Goal: Task Accomplishment & Management: Complete application form

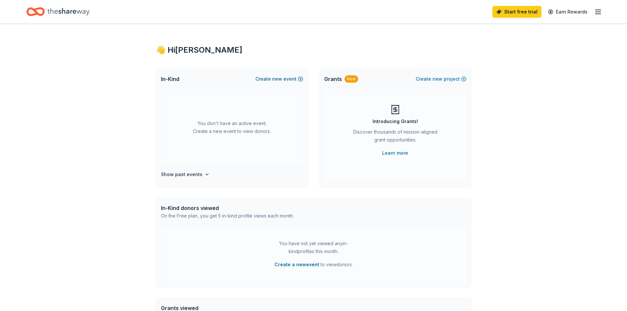
click at [291, 78] on button "Create new event" at bounding box center [280, 79] width 48 height 8
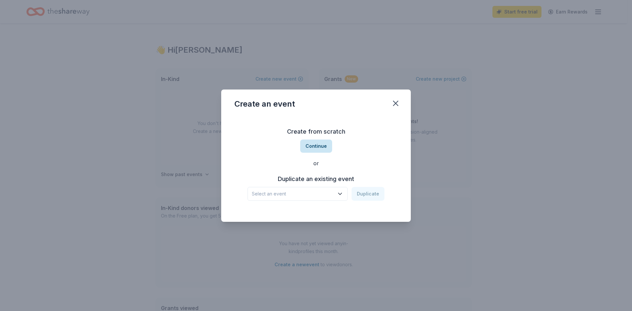
click at [323, 146] on button "Continue" at bounding box center [316, 146] width 32 height 13
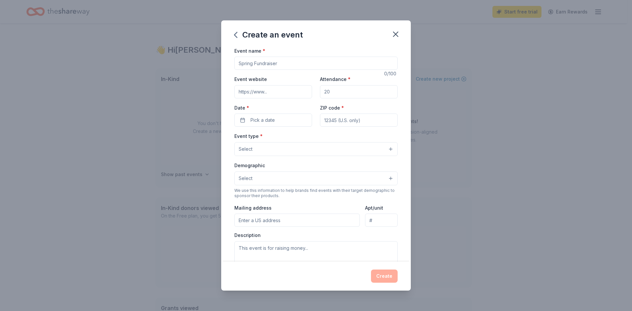
click at [290, 62] on input "Event name *" at bounding box center [315, 63] width 163 height 13
type input "Volunteer Appreciation and Recruitment Event"
click at [268, 92] on input "Event website" at bounding box center [273, 91] width 78 height 13
type input "https://walkintuit.org/"
click at [356, 92] on input "Attendance *" at bounding box center [359, 91] width 78 height 13
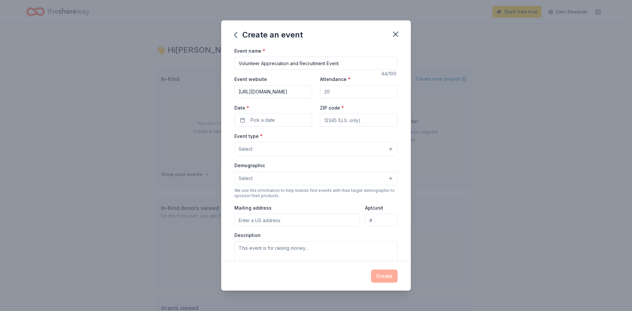
drag, startPoint x: 354, startPoint y: 93, endPoint x: 320, endPoint y: 93, distance: 33.6
click at [320, 93] on input "Attendance *" at bounding box center [359, 91] width 78 height 13
type input "7"
type input "100"
click at [267, 119] on span "Pick a date" at bounding box center [263, 120] width 24 height 8
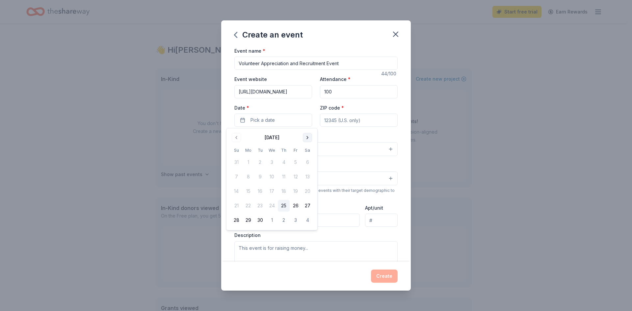
click at [308, 135] on button "Go to next month" at bounding box center [307, 137] width 9 height 9
click at [236, 174] on button "2" at bounding box center [237, 177] width 12 height 12
click at [354, 121] on input "ZIP code *" at bounding box center [359, 120] width 78 height 13
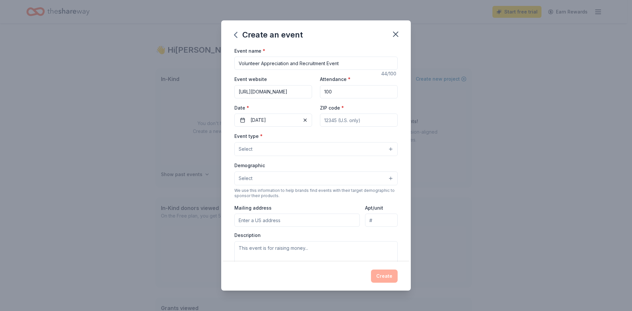
type input "92869"
type input "10942 N. Meads Ave."
click at [278, 148] on button "Select" at bounding box center [315, 149] width 163 height 14
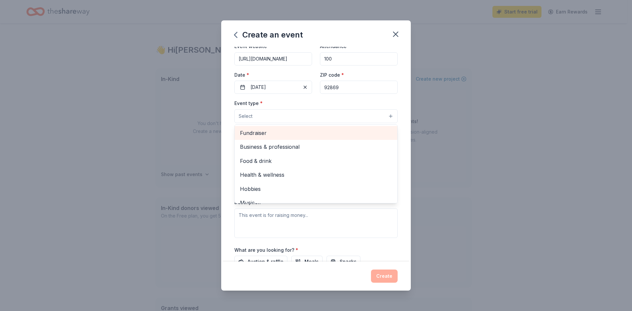
click at [272, 129] on span "Fundraiser" at bounding box center [316, 133] width 152 height 9
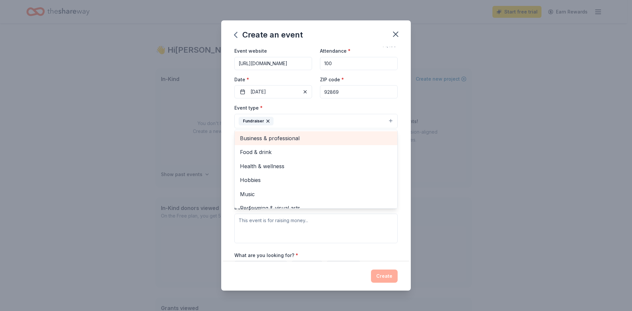
click at [315, 136] on span "Business & professional" at bounding box center [316, 138] width 152 height 9
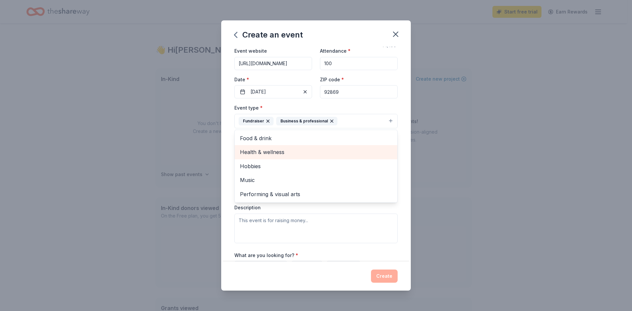
click at [297, 150] on span "Health & wellness" at bounding box center [316, 152] width 152 height 9
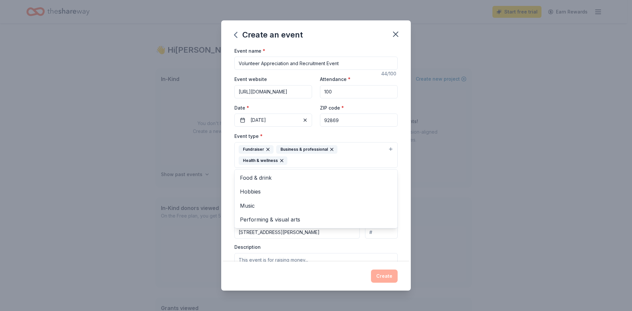
click at [339, 63] on div "Event name * Volunteer Appreciation and Recruitment Event 44 /100 Event website…" at bounding box center [315, 205] width 163 height 316
click at [339, 63] on input "Volunteer Appreciation and Recruitment Event" at bounding box center [315, 63] width 163 height 13
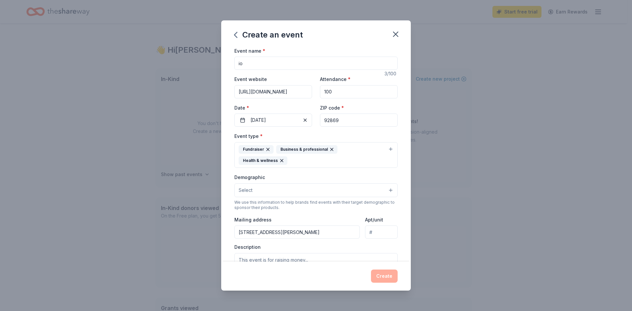
type input "i"
type input "v"
type input "Volunteer Appreciation and Recruitment Event"
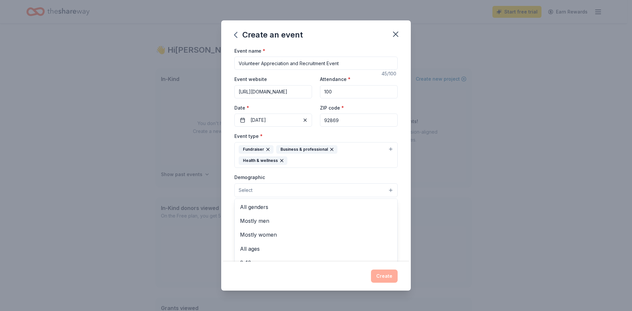
click at [316, 187] on button "Select" at bounding box center [315, 190] width 163 height 14
click at [285, 203] on span "All genders" at bounding box center [316, 207] width 152 height 9
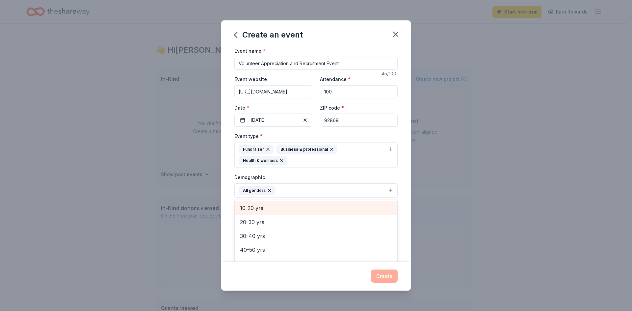
scroll to position [66, 0]
click at [272, 209] on span "20-30 yrs" at bounding box center [316, 211] width 152 height 9
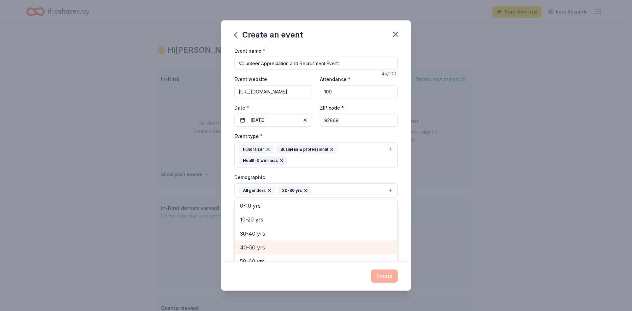
scroll to position [33, 0]
click at [275, 243] on span "30-40 yrs" at bounding box center [316, 244] width 152 height 9
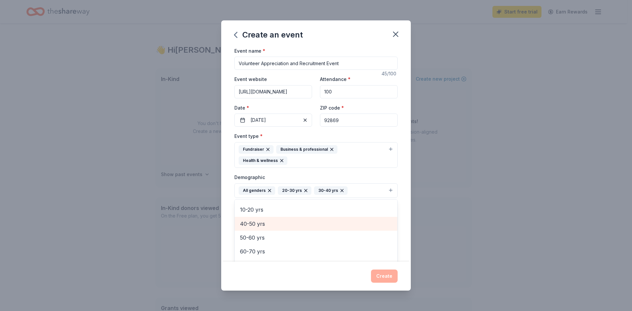
scroll to position [64, 0]
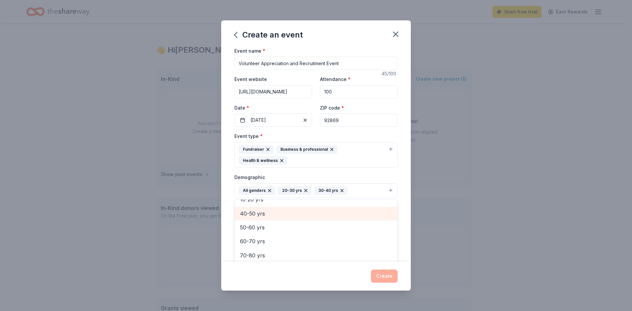
click at [277, 210] on span "40-50 yrs" at bounding box center [316, 213] width 152 height 9
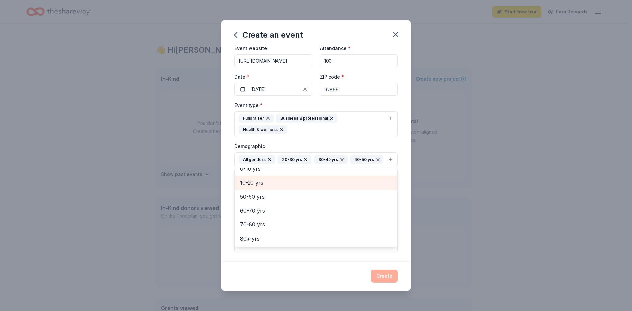
scroll to position [33, 0]
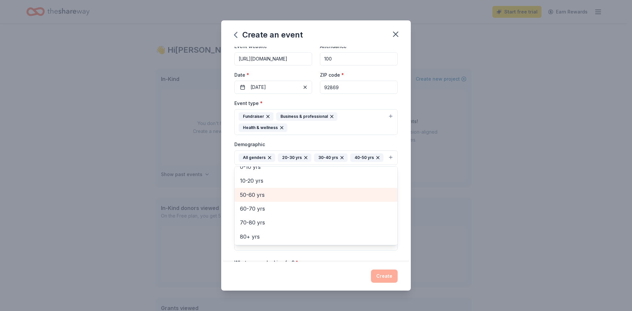
click at [268, 199] on span "50-60 yrs" at bounding box center [316, 195] width 152 height 9
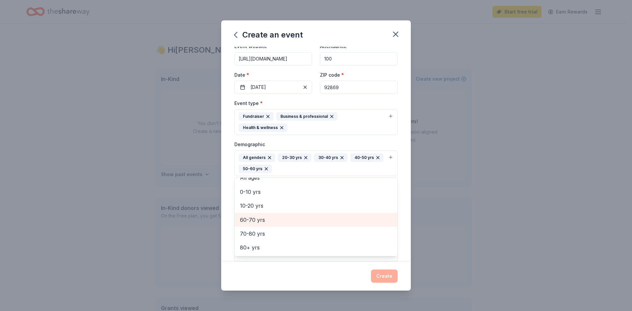
click at [273, 217] on span "60-70 yrs" at bounding box center [316, 220] width 152 height 9
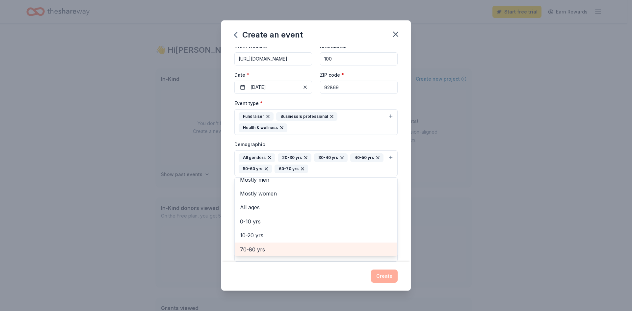
scroll to position [0, 0]
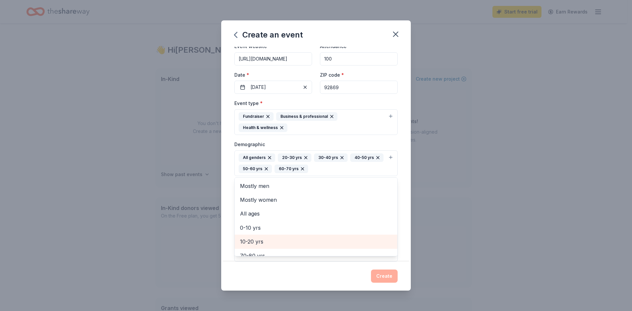
drag, startPoint x: 356, startPoint y: 237, endPoint x: 430, endPoint y: 266, distance: 80.3
click at [430, 266] on div "Create an event Event name * Volunteer Appreciation and Recruitment Event 45 /1…" at bounding box center [316, 155] width 632 height 311
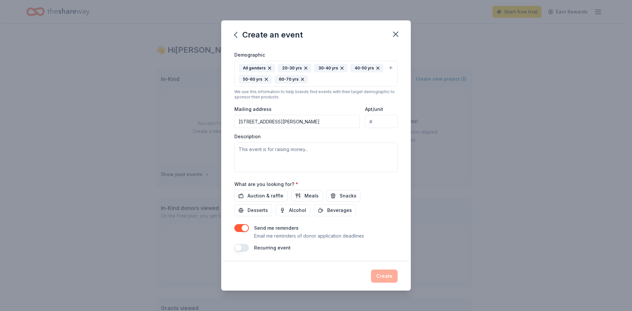
scroll to position [123, 0]
click at [348, 193] on span "Snacks" at bounding box center [348, 195] width 17 height 8
click at [306, 194] on span "Meals" at bounding box center [312, 195] width 14 height 8
click at [261, 194] on span "Auction & raffle" at bounding box center [266, 195] width 36 height 8
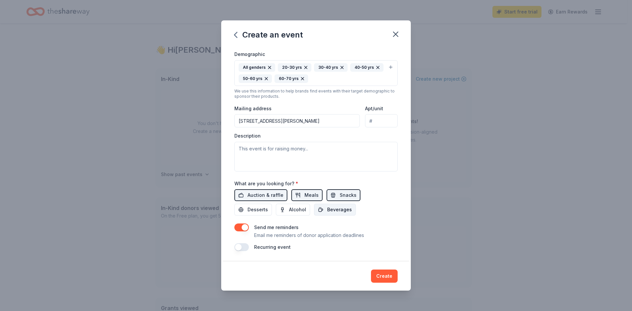
click at [335, 209] on span "Beverages" at bounding box center [339, 210] width 25 height 8
drag, startPoint x: 381, startPoint y: 274, endPoint x: 370, endPoint y: 250, distance: 26.4
click at [370, 250] on div "Create an event Event name * Volunteer Appreciation and Recruitment Event 45 /1…" at bounding box center [316, 155] width 190 height 271
click at [318, 151] on textarea at bounding box center [315, 157] width 163 height 30
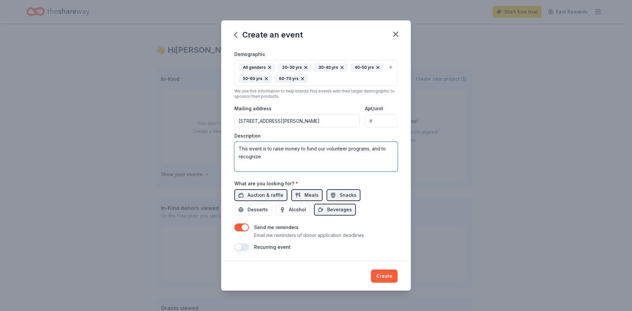
click at [369, 149] on textarea "This event is to raise money to fund our volunteer programs, and to recognize" at bounding box center [315, 157] width 163 height 30
type textarea "This event is to raise money to fund our Volunteer Coordinator position, to rec…"
click at [306, 122] on input "10942 N. Meads Ave." at bounding box center [296, 120] width 125 height 13
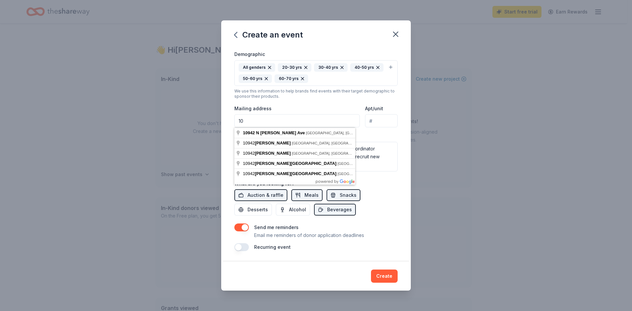
type input "1"
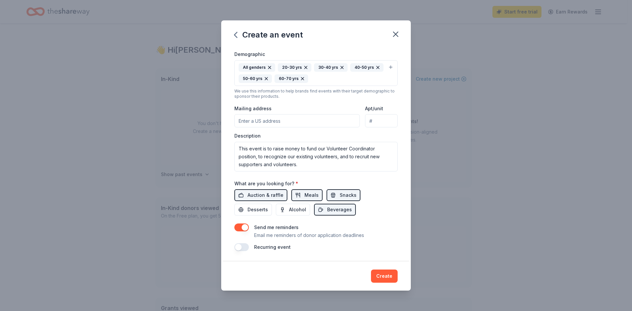
click at [323, 120] on input "Mailing address" at bounding box center [296, 120] width 125 height 13
type input "27128a Paseo Espada, Suite 1522, Paseo Espada, San Juan Capistrano CA 92675"
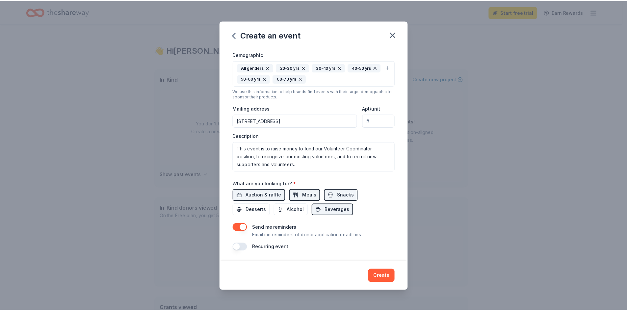
scroll to position [0, 0]
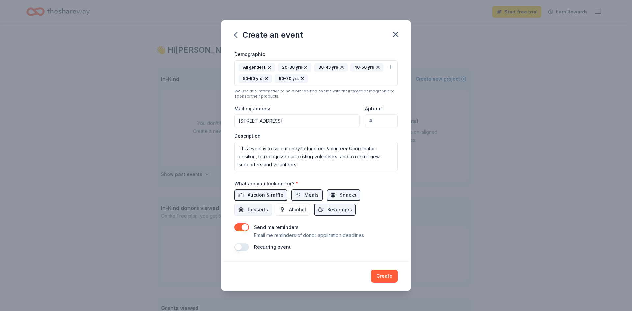
click at [250, 209] on span "Desserts" at bounding box center [258, 210] width 20 height 8
click at [384, 272] on button "Create" at bounding box center [384, 276] width 27 height 13
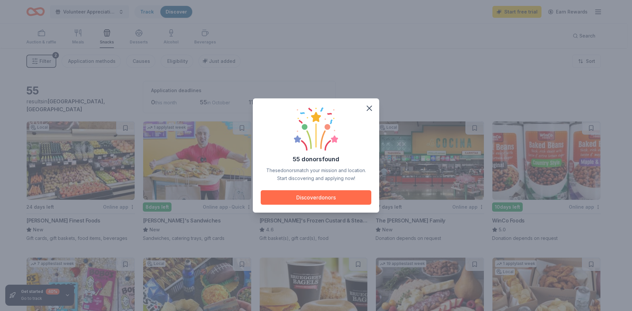
click at [339, 196] on button "Discover donors" at bounding box center [316, 197] width 111 height 14
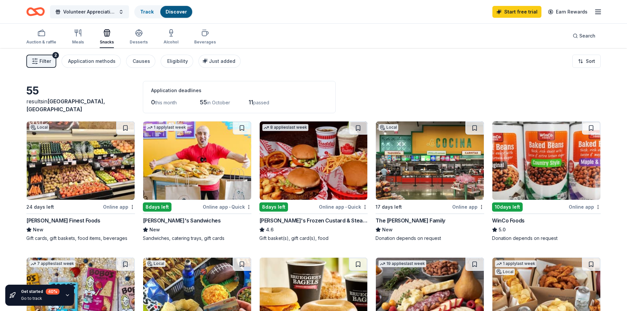
click at [600, 10] on line "button" at bounding box center [598, 10] width 5 height 0
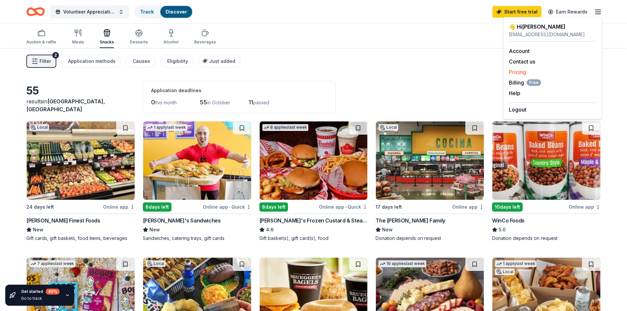
click at [518, 71] on link "Pricing" at bounding box center [517, 72] width 17 height 7
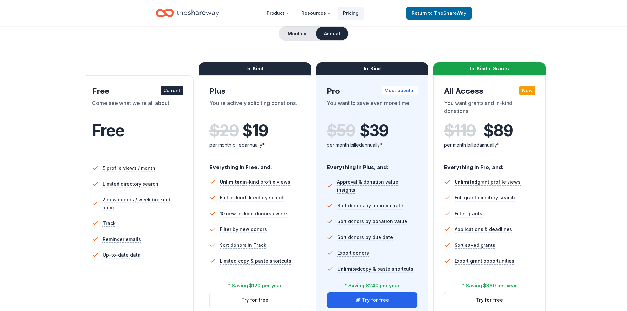
scroll to position [99, 0]
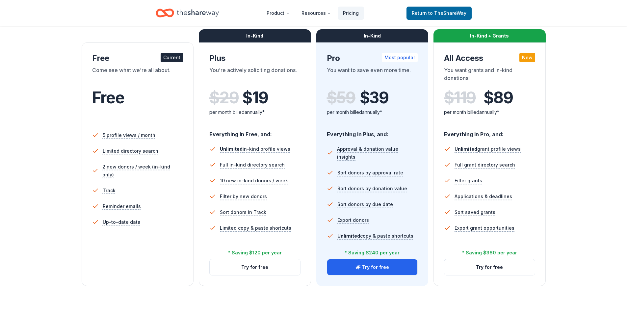
click at [597, 123] on div "Choose the perfect plan for you Monthly Annual Free Current Come see what we're…" at bounding box center [313, 125] width 575 height 322
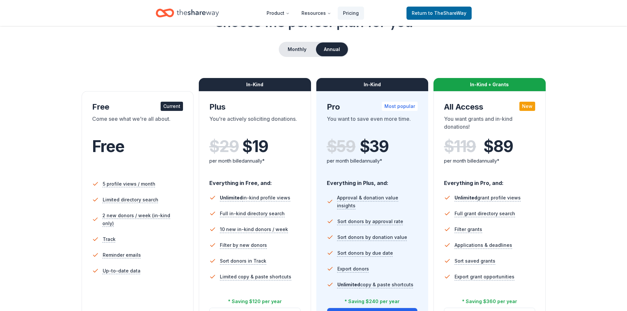
scroll to position [0, 0]
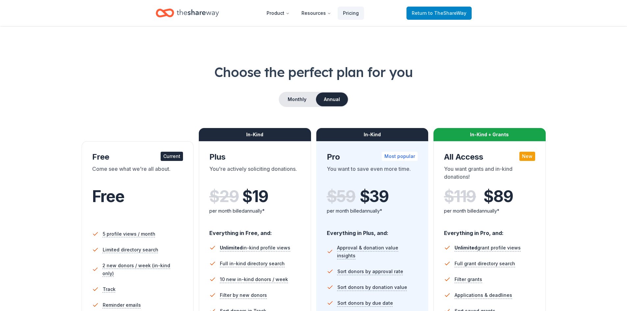
click at [451, 11] on span "to TheShareWay" at bounding box center [447, 13] width 38 height 6
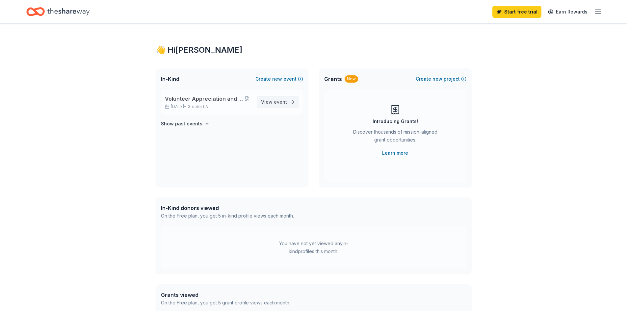
click at [275, 101] on span "event" at bounding box center [280, 102] width 13 height 6
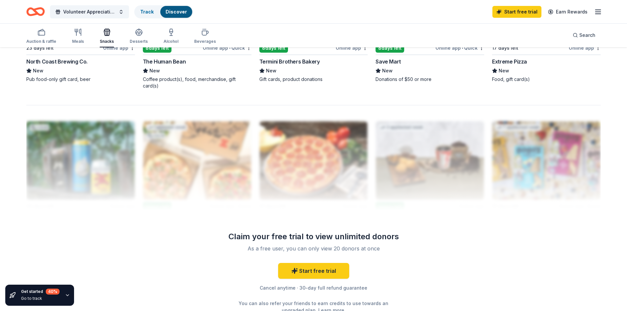
scroll to position [593, 0]
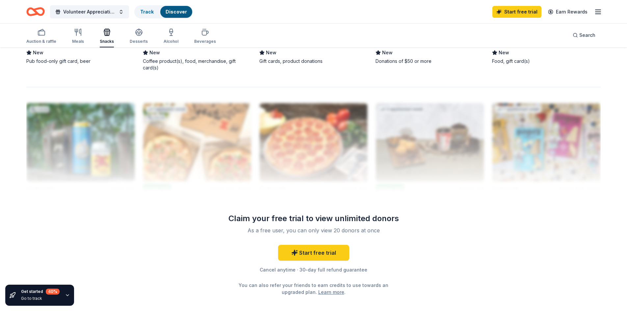
click at [601, 12] on icon "button" at bounding box center [598, 12] width 8 height 8
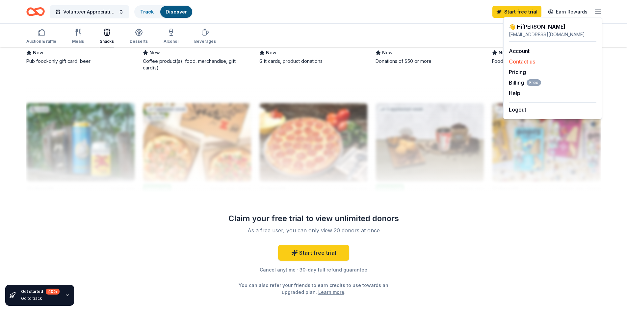
click at [533, 61] on button "Contact us" at bounding box center [522, 62] width 26 height 8
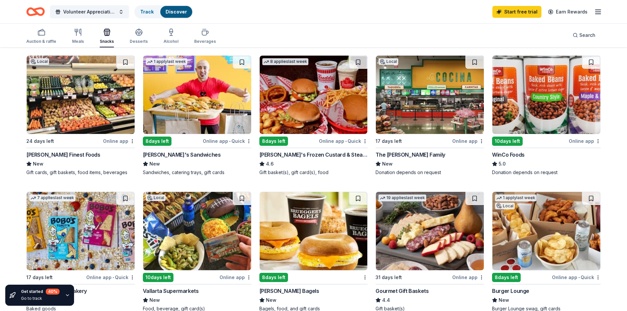
scroll to position [0, 0]
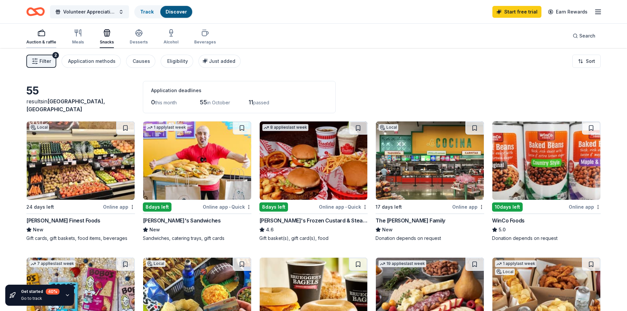
click at [49, 38] on div "Auction & raffle" at bounding box center [41, 37] width 30 height 16
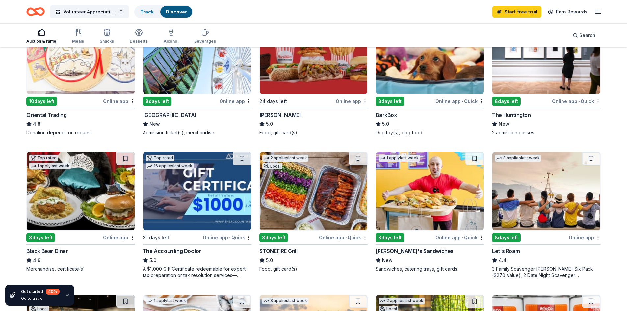
scroll to position [263, 0]
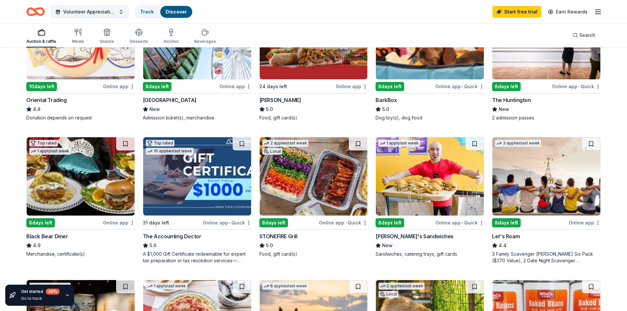
click at [163, 97] on div "[GEOGRAPHIC_DATA]" at bounding box center [170, 100] width 54 height 8
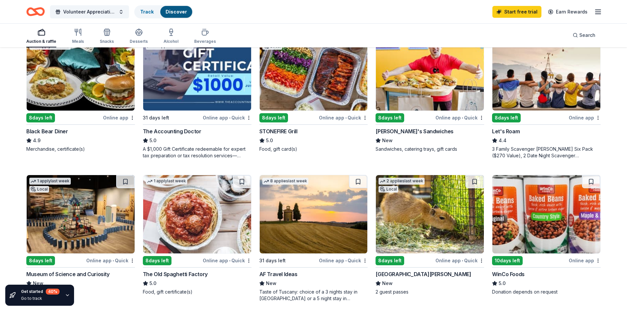
scroll to position [395, 0]
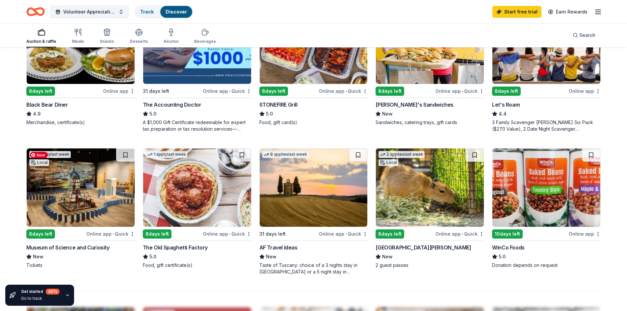
click at [60, 206] on img at bounding box center [81, 188] width 108 height 78
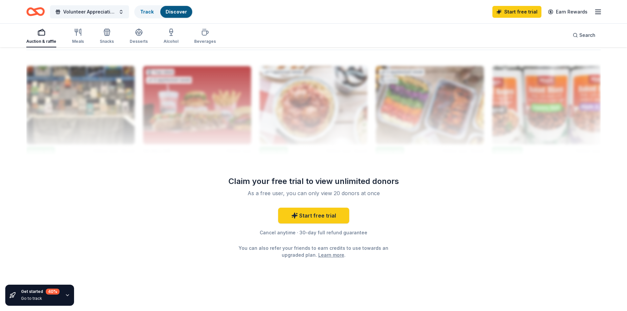
scroll to position [639, 0]
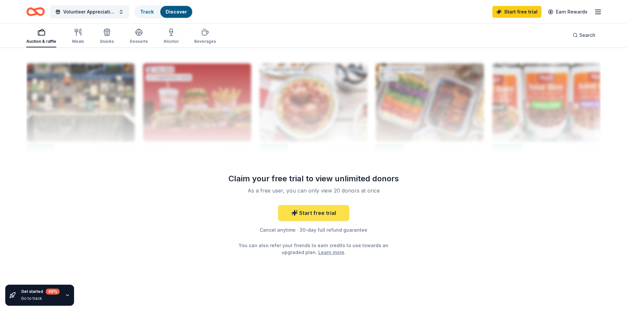
click at [319, 212] on link "Start free trial" at bounding box center [313, 213] width 71 height 16
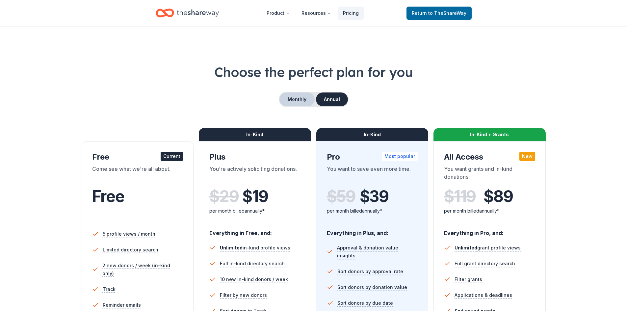
click at [292, 97] on button "Monthly" at bounding box center [297, 100] width 35 height 14
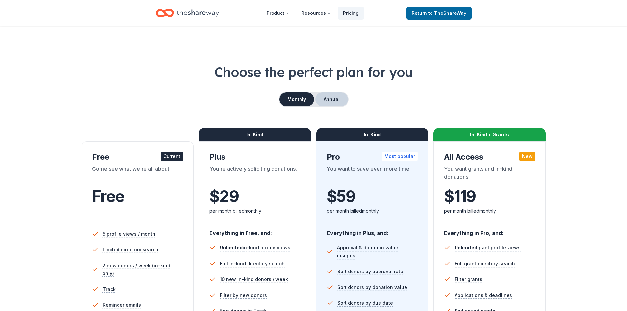
click at [332, 96] on button "Annual" at bounding box center [331, 100] width 33 height 14
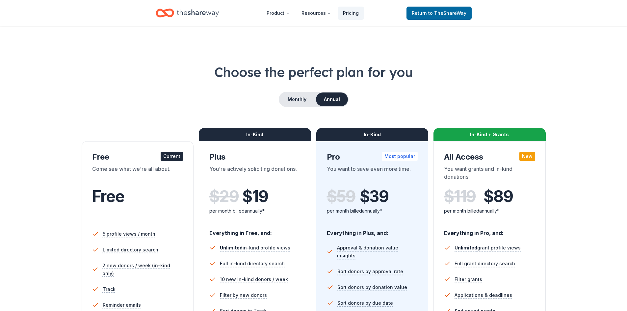
click at [275, 131] on div "In-Kind" at bounding box center [255, 134] width 112 height 13
click at [301, 97] on button "Monthly" at bounding box center [297, 100] width 35 height 14
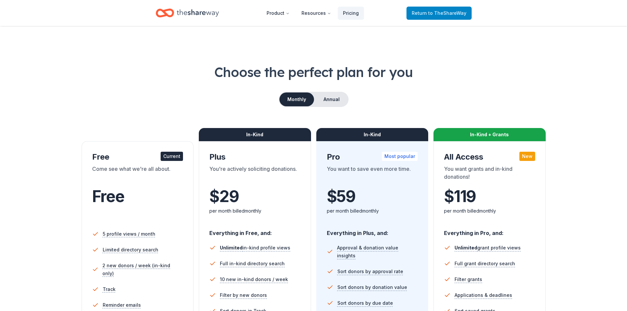
click at [427, 14] on span "Return to TheShareWay" at bounding box center [439, 13] width 55 height 8
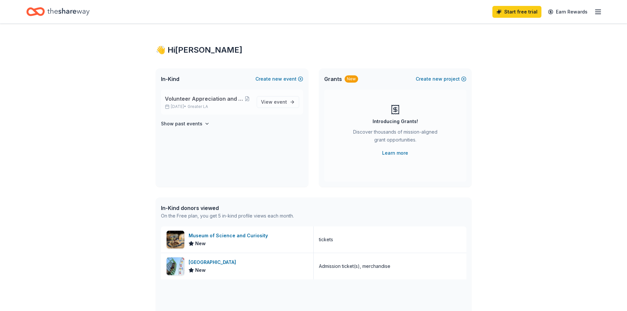
click at [204, 99] on span "Volunteer Appreciation and Recruitment Event" at bounding box center [204, 99] width 78 height 8
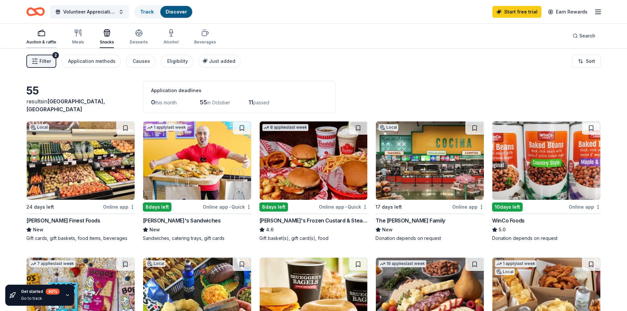
click at [44, 36] on rect "button" at bounding box center [41, 34] width 7 height 4
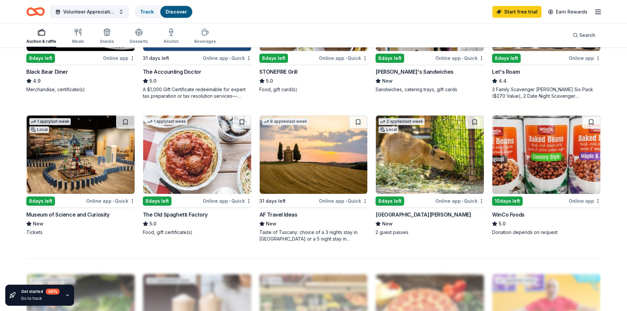
scroll to position [461, 0]
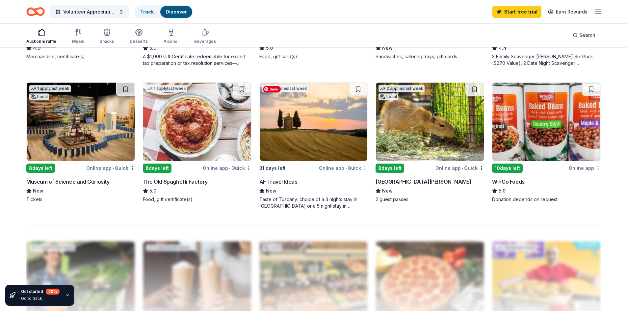
click at [292, 146] on img at bounding box center [314, 122] width 108 height 78
click at [516, 132] on img at bounding box center [547, 122] width 108 height 78
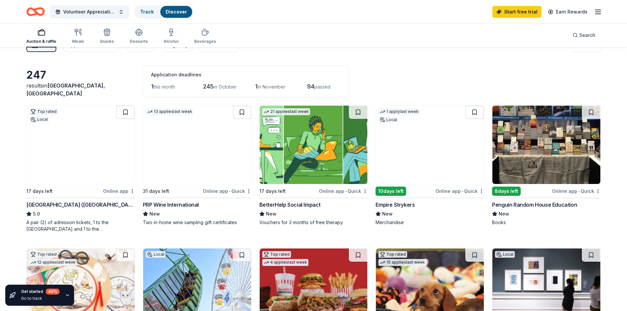
scroll to position [0, 0]
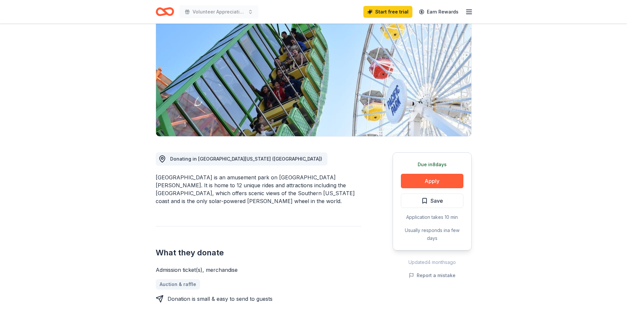
scroll to position [66, 0]
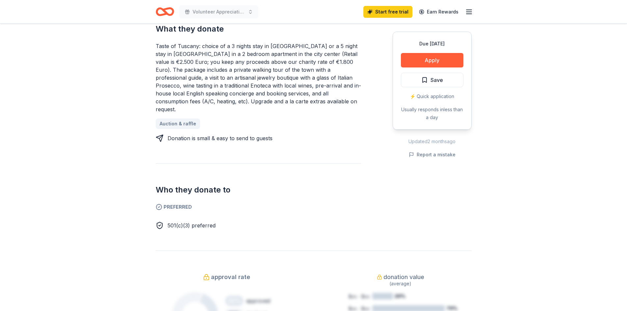
scroll to position [296, 0]
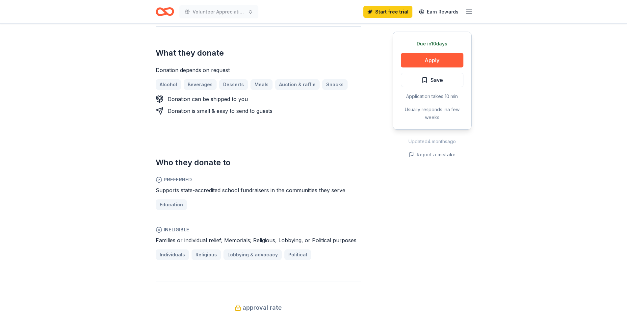
scroll to position [231, 0]
